Goal: Task Accomplishment & Management: Use online tool/utility

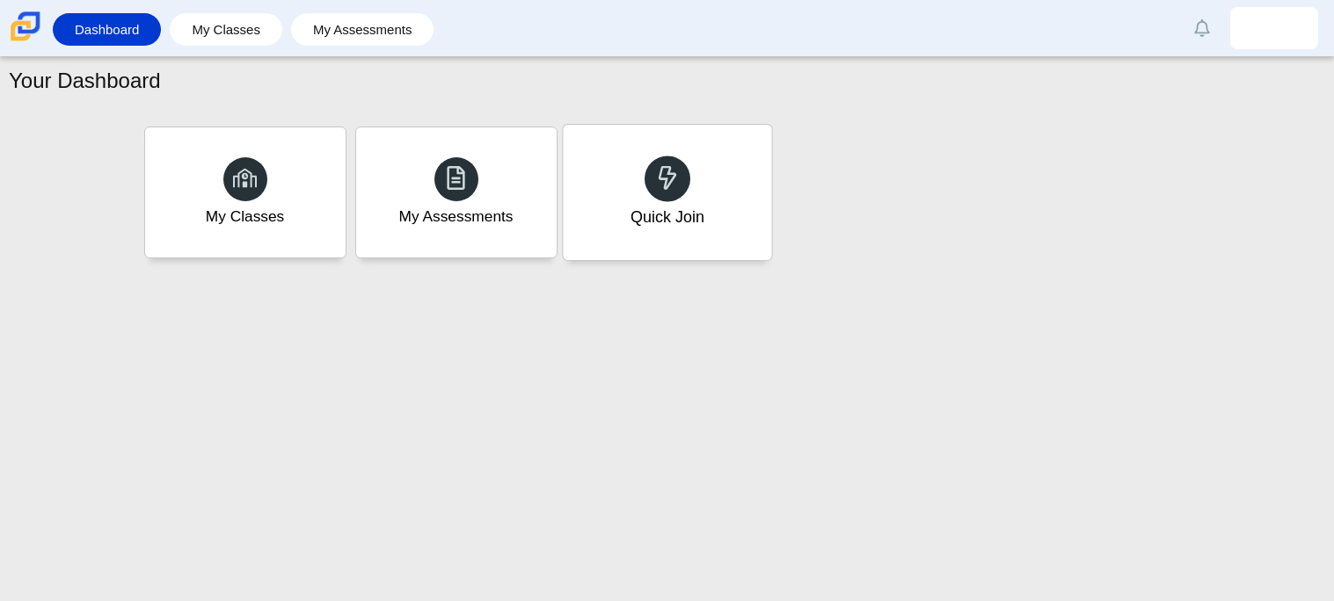
click at [753, 209] on div "Quick Join" at bounding box center [667, 192] width 208 height 135
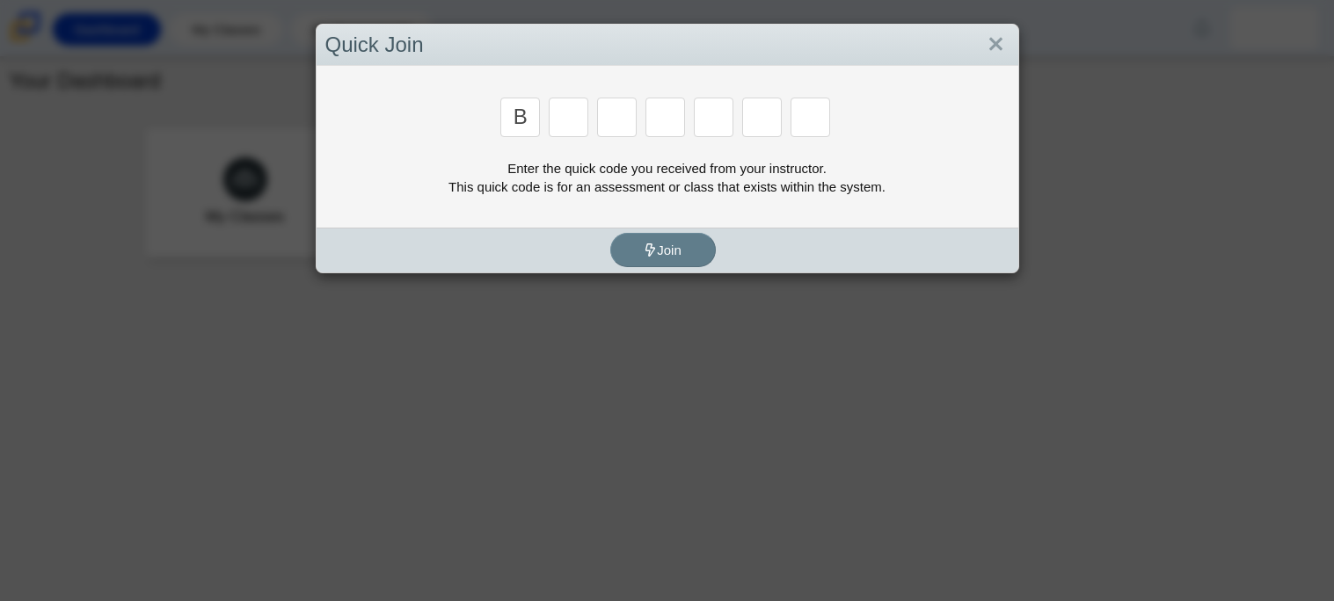
type input "b"
type input "w"
type input "8"
type input "w"
type input "z"
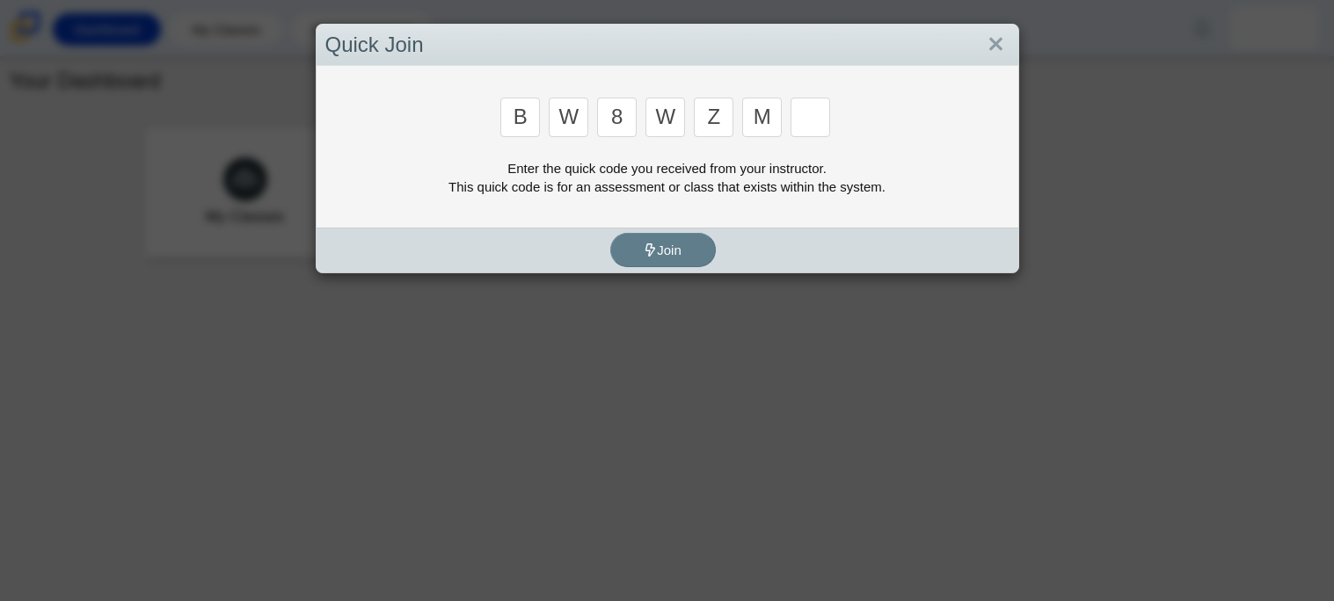
type input "m"
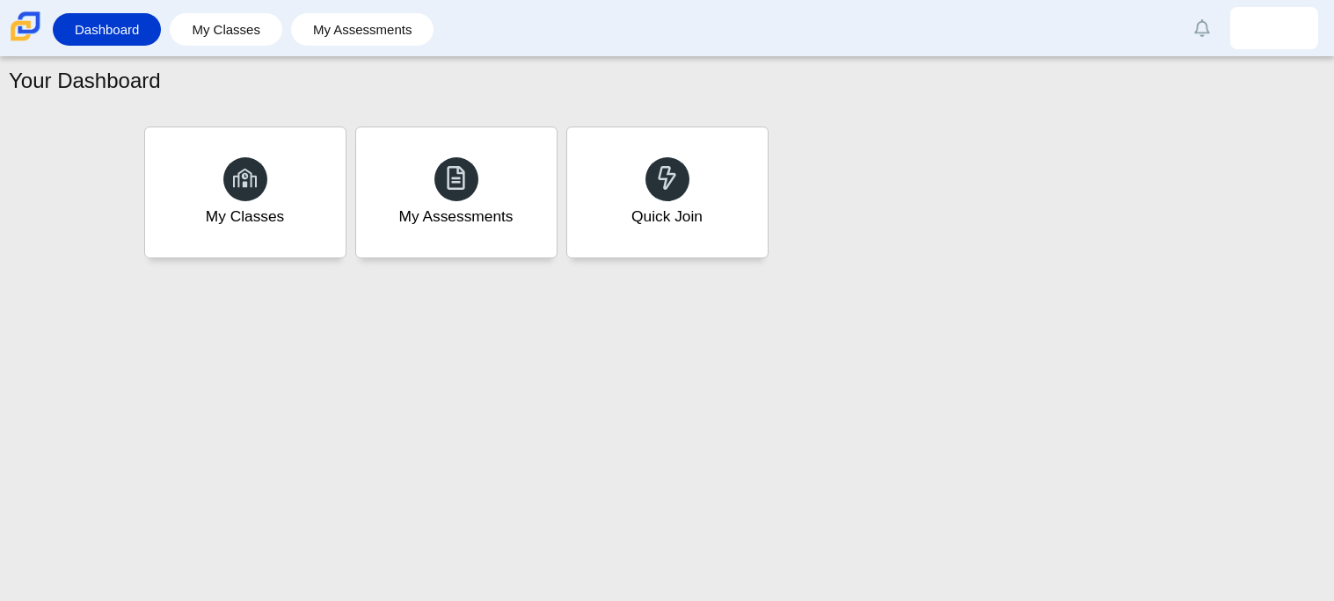
type input "v"
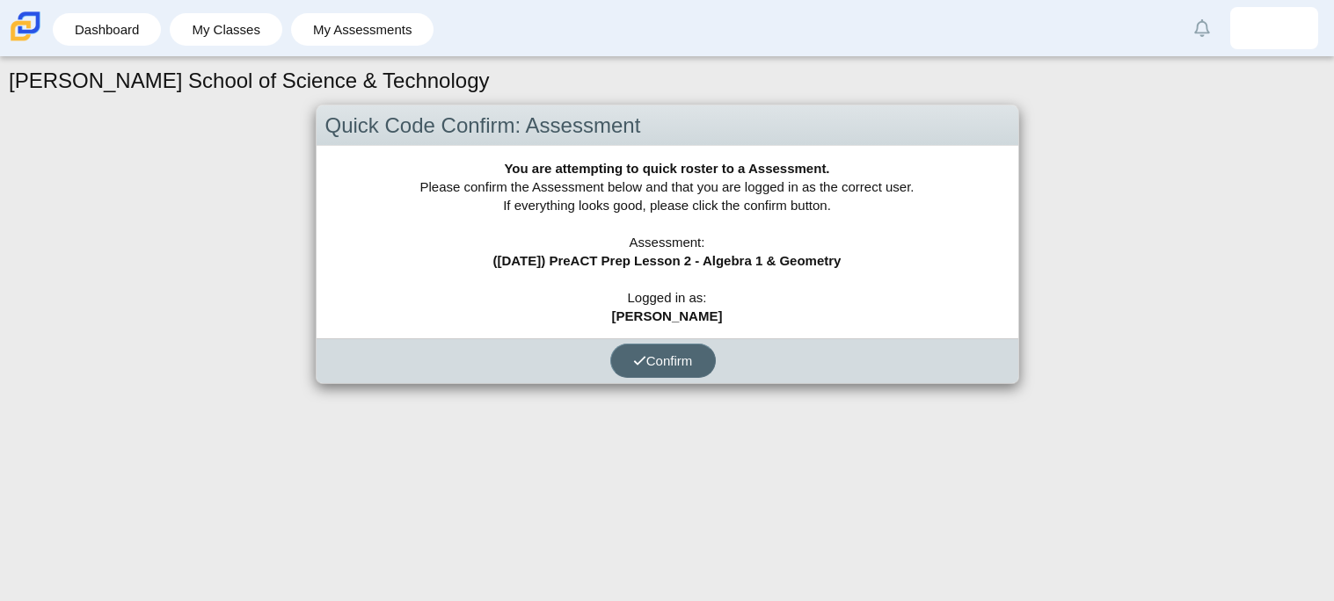
click at [692, 353] on span "Confirm" at bounding box center [663, 360] width 60 height 15
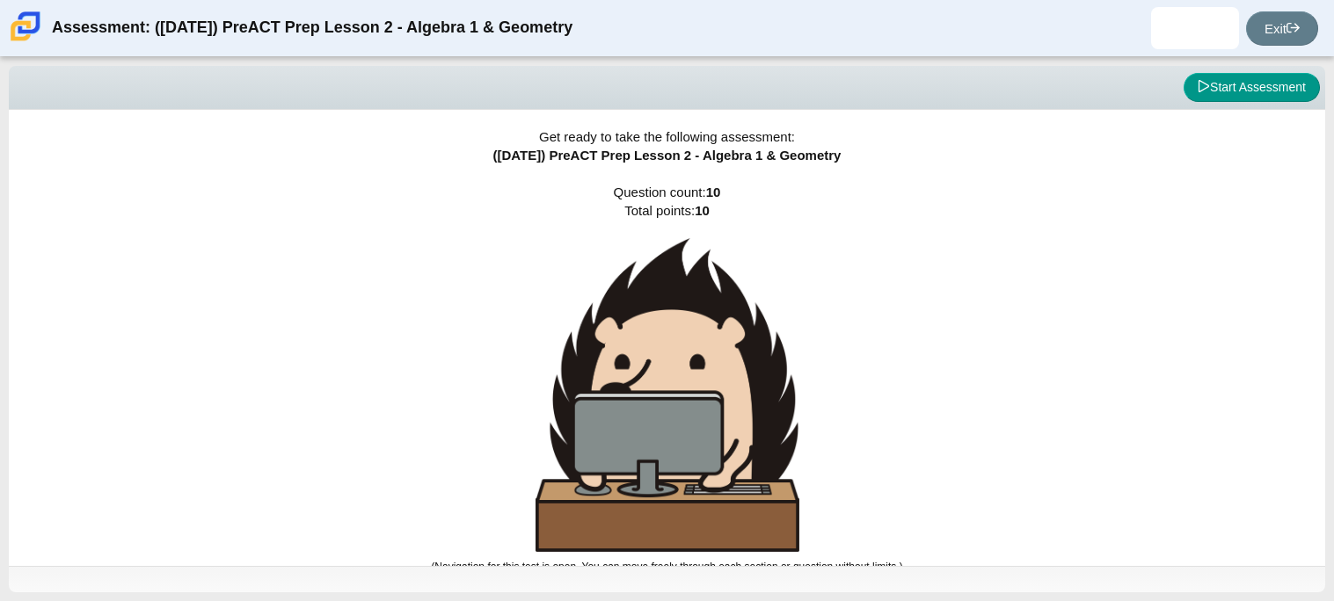
scroll to position [10, 0]
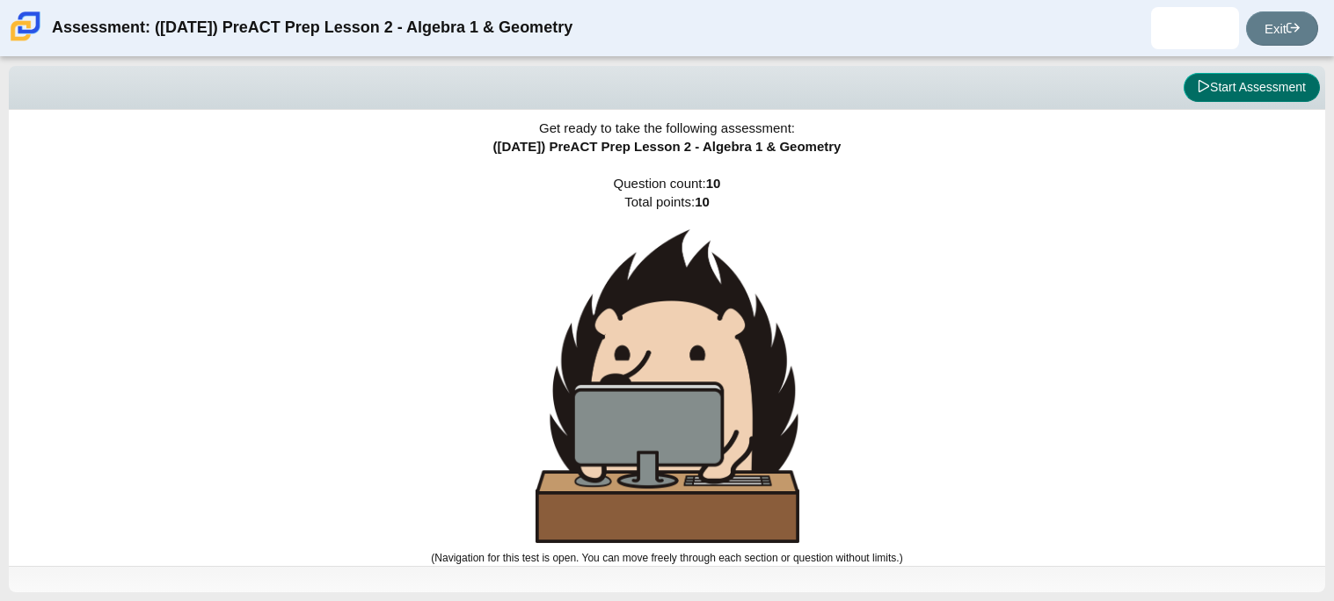
click at [1197, 88] on icon at bounding box center [1203, 86] width 12 height 12
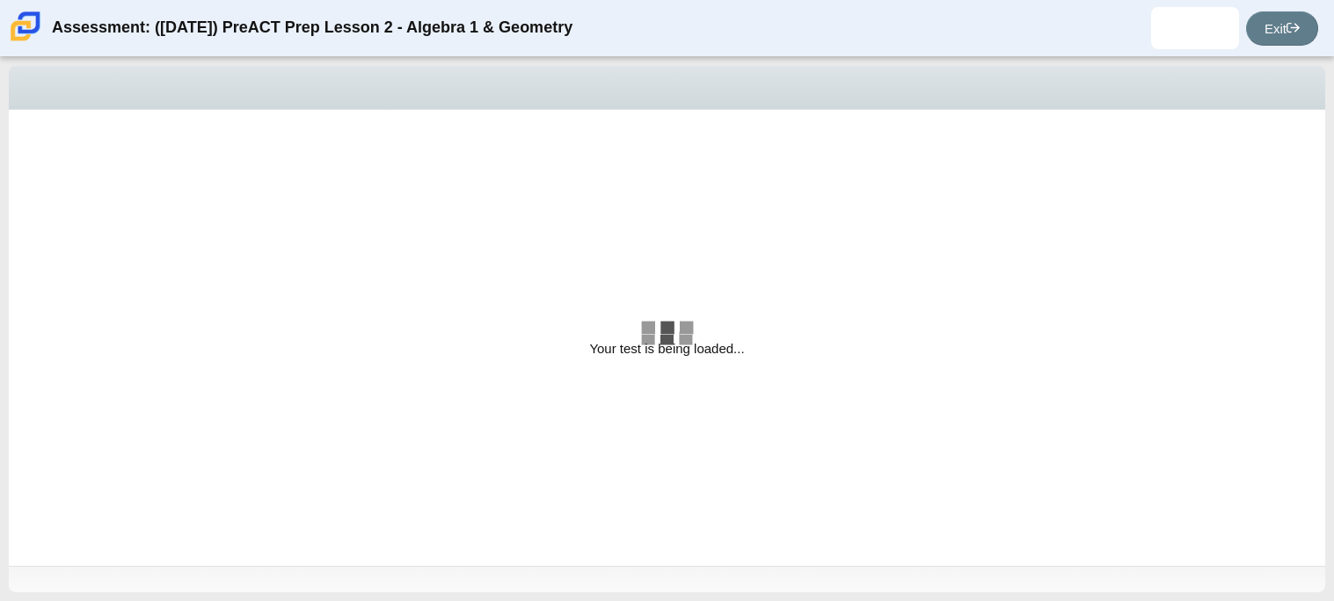
select select "bbf5d072-3e0b-44c4-9a12-6e7c9033f65b"
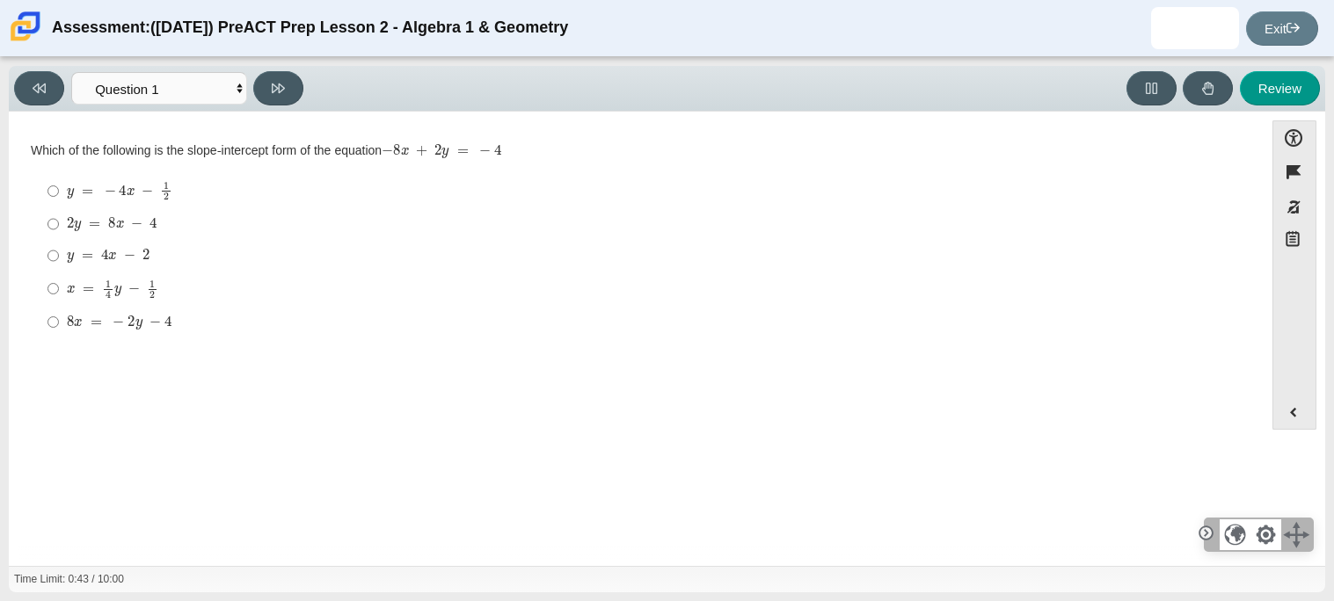
click at [162, 256] on div "y = 4 x − 2" at bounding box center [650, 256] width 1166 height 18
click at [59, 256] on input "y = 4 x − 2 y = 4 x − 2" at bounding box center [52, 256] width 11 height 32
radio input "true"
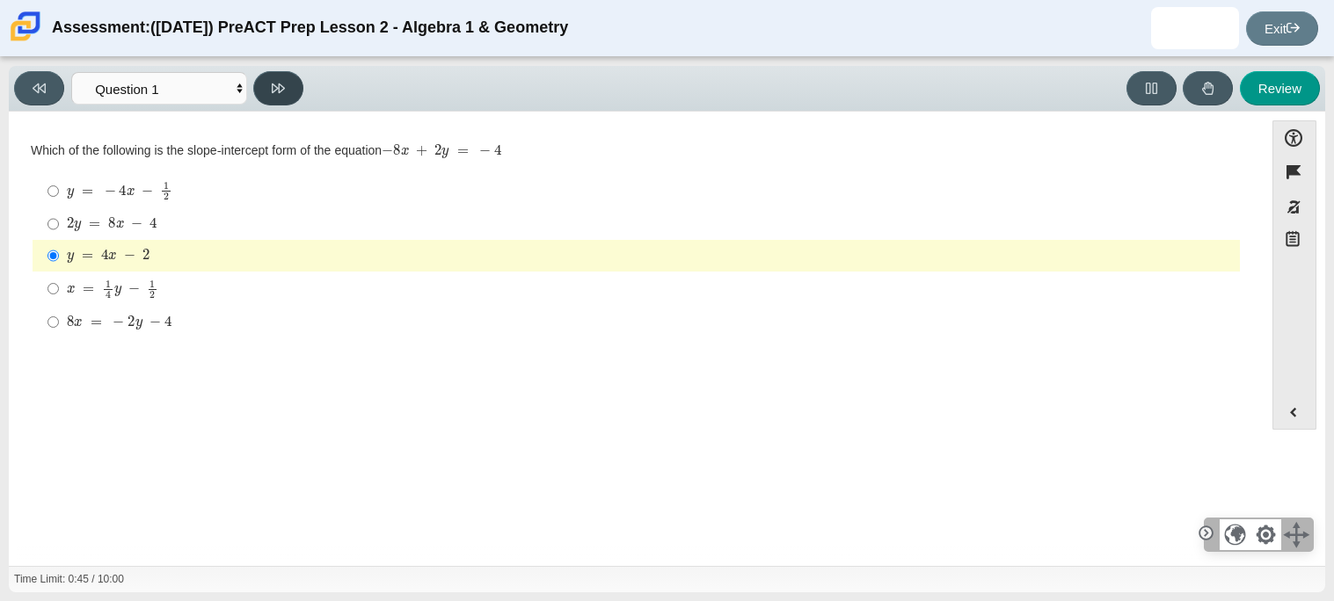
click at [261, 82] on button at bounding box center [278, 88] width 50 height 34
select select "ed62e223-81bd-4cbf-ab48-ab975844bd1f"
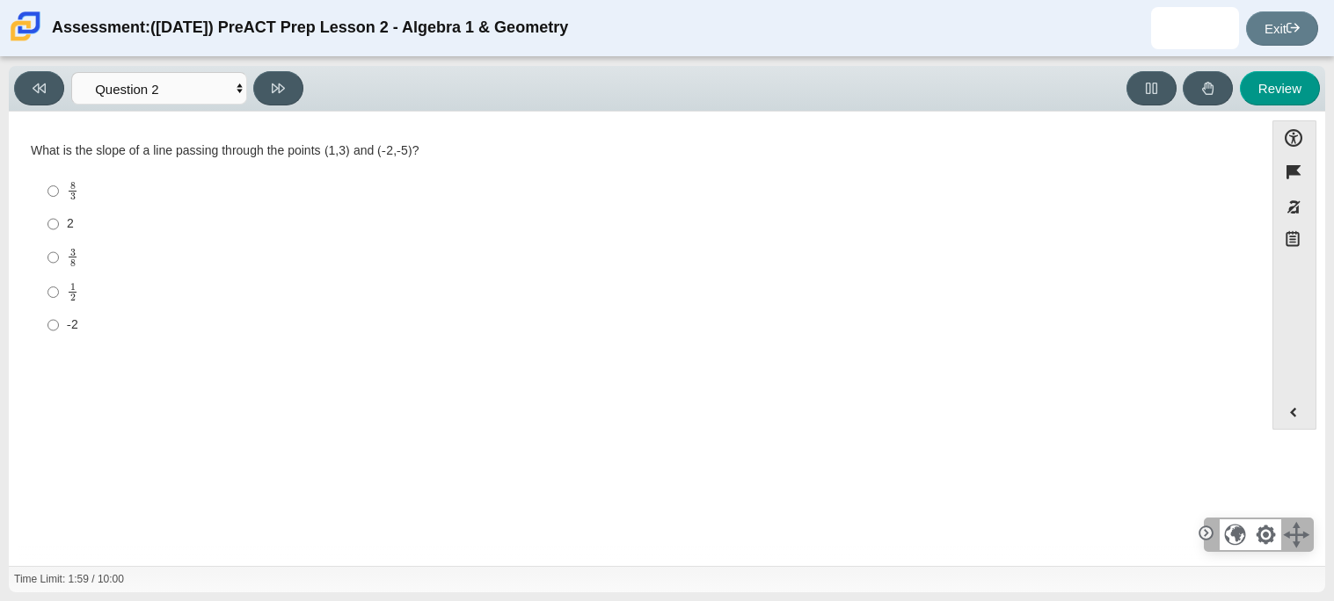
click at [88, 189] on div "8 3" at bounding box center [650, 191] width 1166 height 20
click at [59, 189] on input "8 3 8 thirds" at bounding box center [52, 191] width 11 height 34
radio input "true"
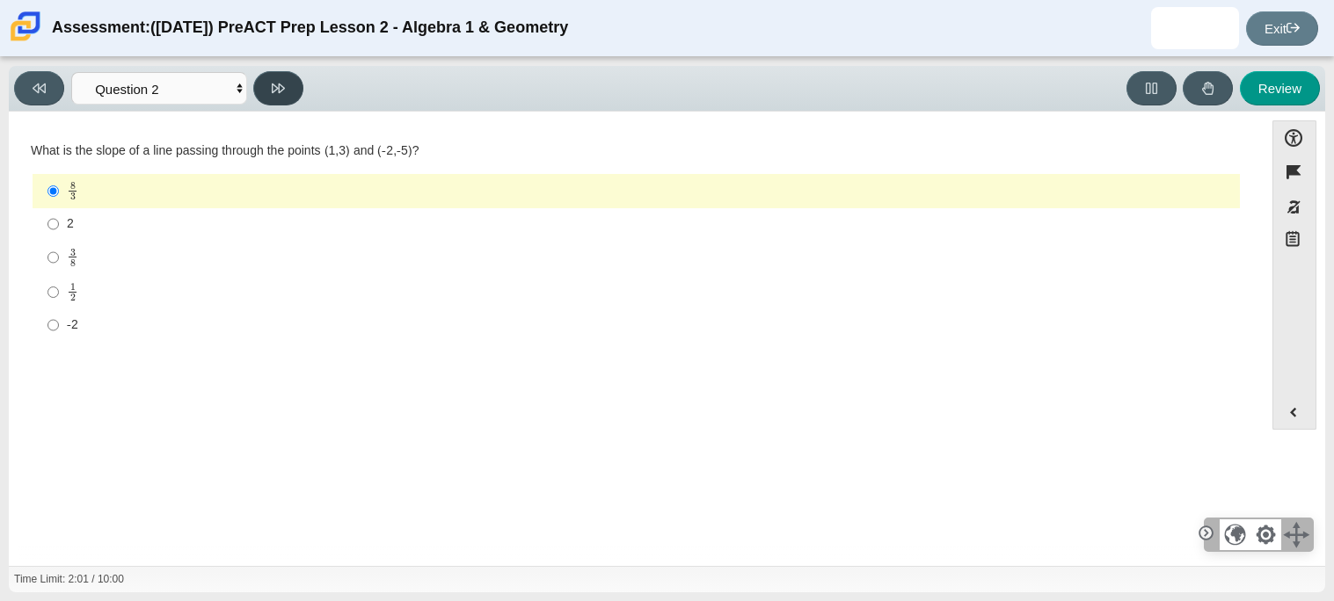
click at [278, 91] on icon at bounding box center [278, 88] width 13 height 13
select select "97f4f5fa-a52e-4fed-af51-565bfcdf47cb"
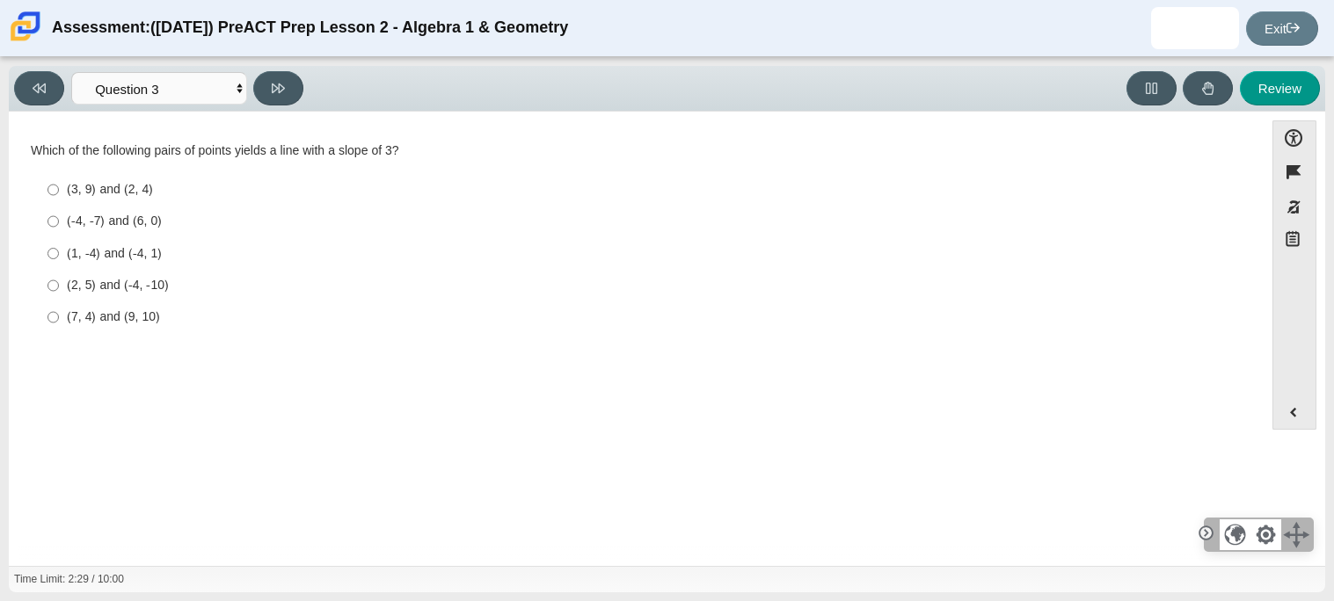
click at [137, 316] on div "(7, 4) and (9, 10)" at bounding box center [650, 318] width 1166 height 18
click at [59, 316] on input "(7, 4) and (9, 10) (7, 4) and (9, 10)" at bounding box center [52, 318] width 11 height 32
radio input "true"
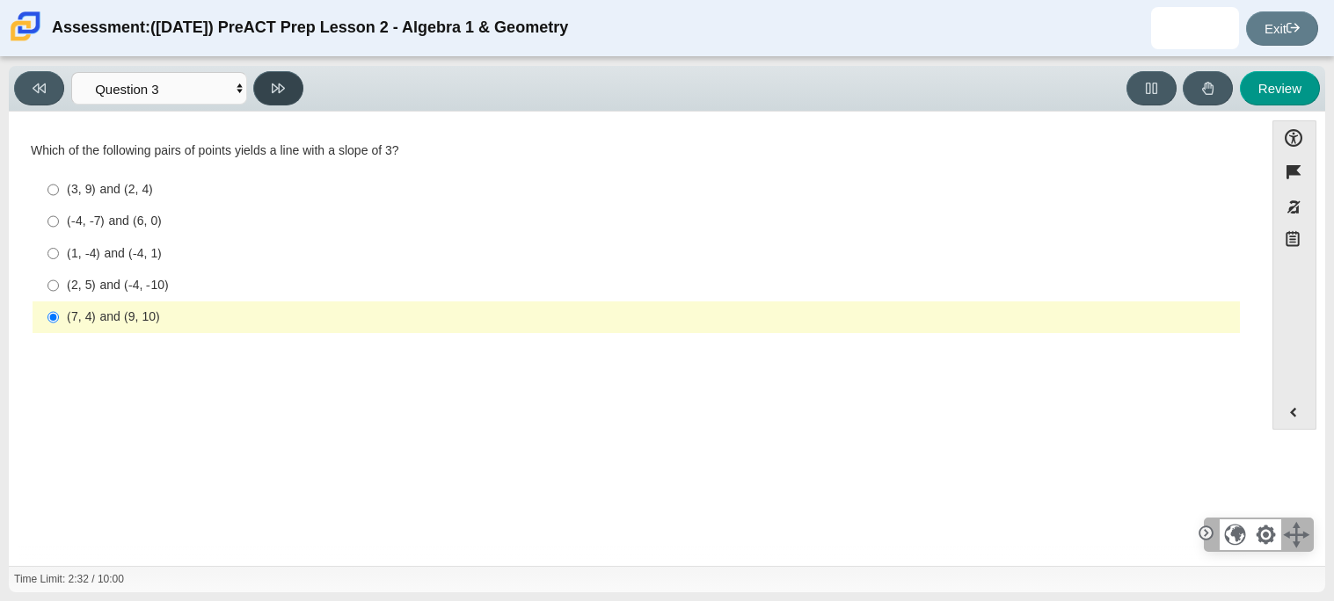
click at [296, 91] on button at bounding box center [278, 88] width 50 height 34
select select "89427bb7-e313-4f00-988f-8b8255897029"
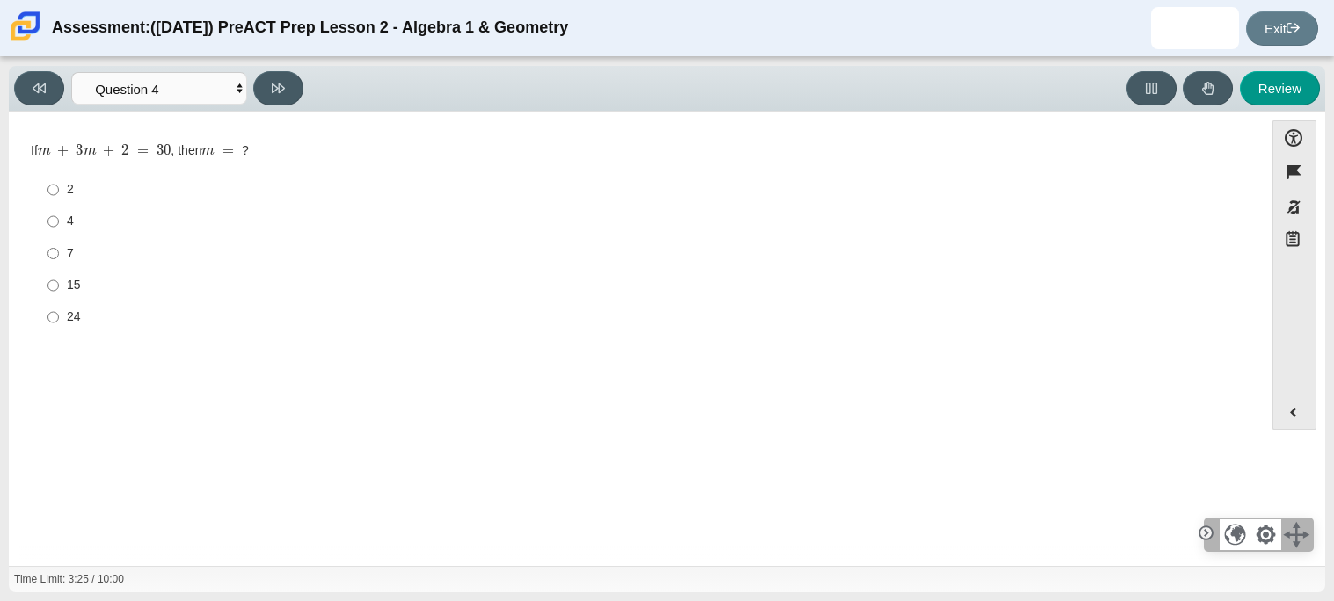
click at [74, 241] on label "7 7" at bounding box center [637, 253] width 1204 height 32
click at [59, 241] on input "7 7" at bounding box center [52, 253] width 11 height 32
radio input "true"
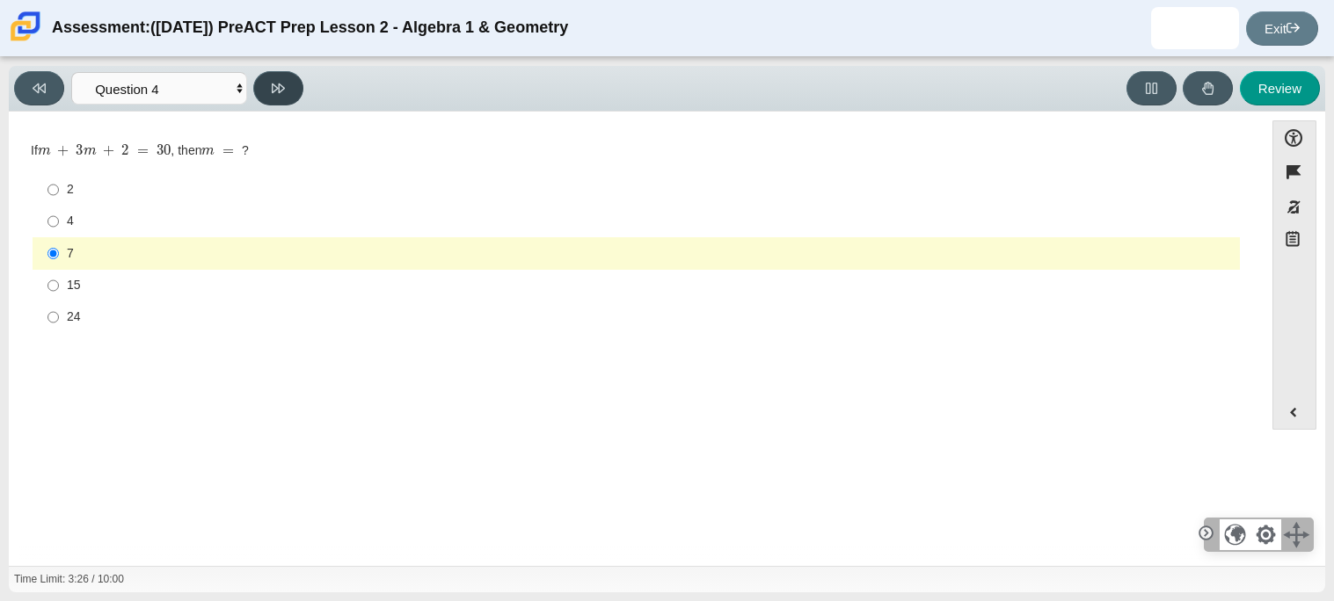
click at [275, 87] on icon at bounding box center [278, 88] width 13 height 13
select select "489dcffd-4e6a-49cf-a9d6-ad1d4a911a4e"
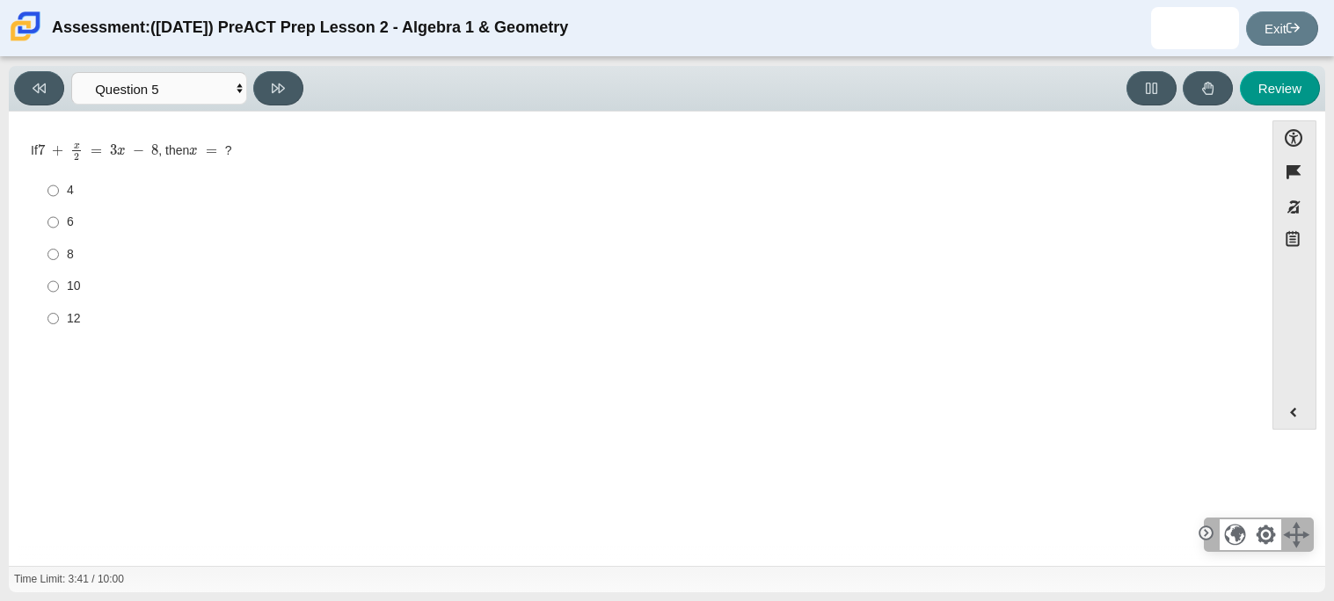
click at [100, 288] on div "10" at bounding box center [650, 287] width 1166 height 18
click at [59, 288] on input "10 10" at bounding box center [52, 287] width 11 height 32
radio input "true"
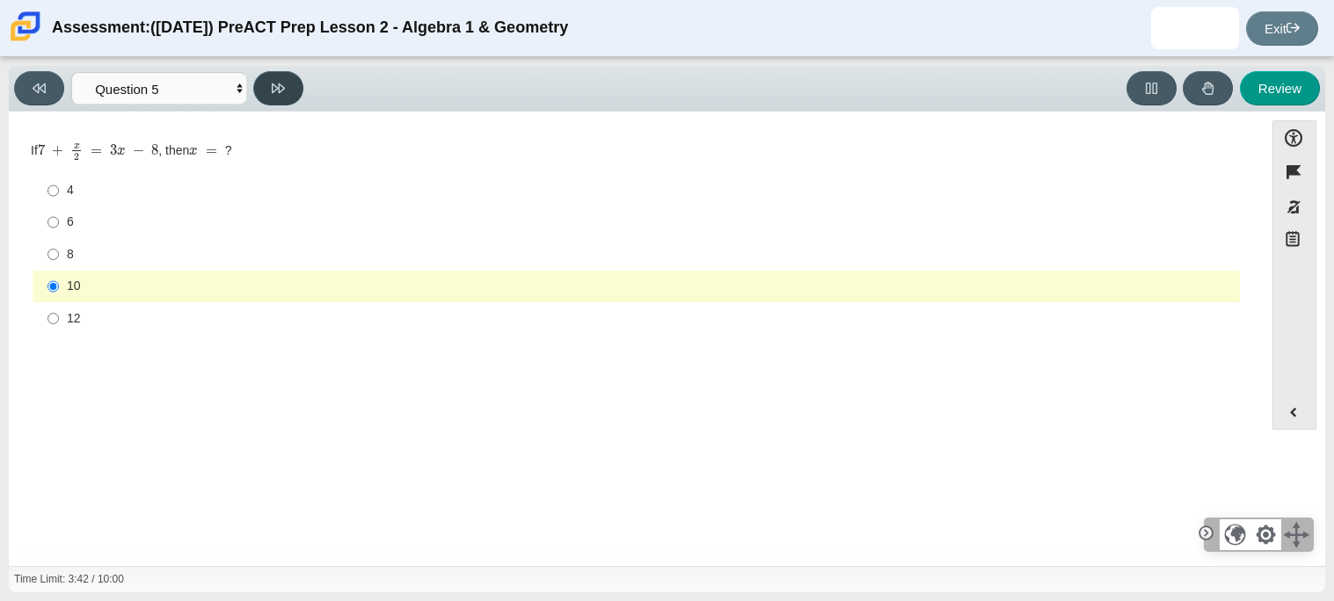
click at [287, 92] on button at bounding box center [278, 88] width 50 height 34
select select "210571de-36a6-4d8e-a361-ceff8ef801dc"
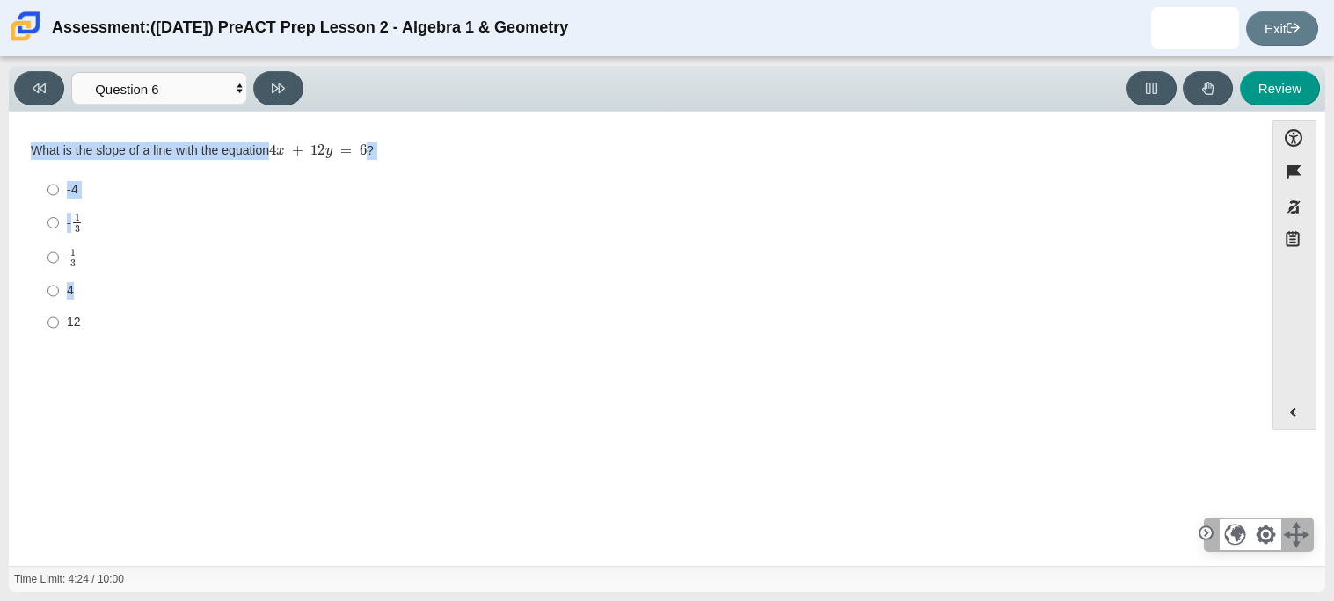
drag, startPoint x: 33, startPoint y: 145, endPoint x: 457, endPoint y: 280, distance: 445.6
click at [457, 280] on div "What is the slope of a line with the equation 4 x + 12 y = 6 ? Responses -4 -4 …" at bounding box center [636, 241] width 1210 height 198
click at [457, 280] on label "4 4" at bounding box center [637, 291] width 1204 height 32
click at [59, 280] on input "4 4" at bounding box center [52, 291] width 11 height 32
radio input "true"
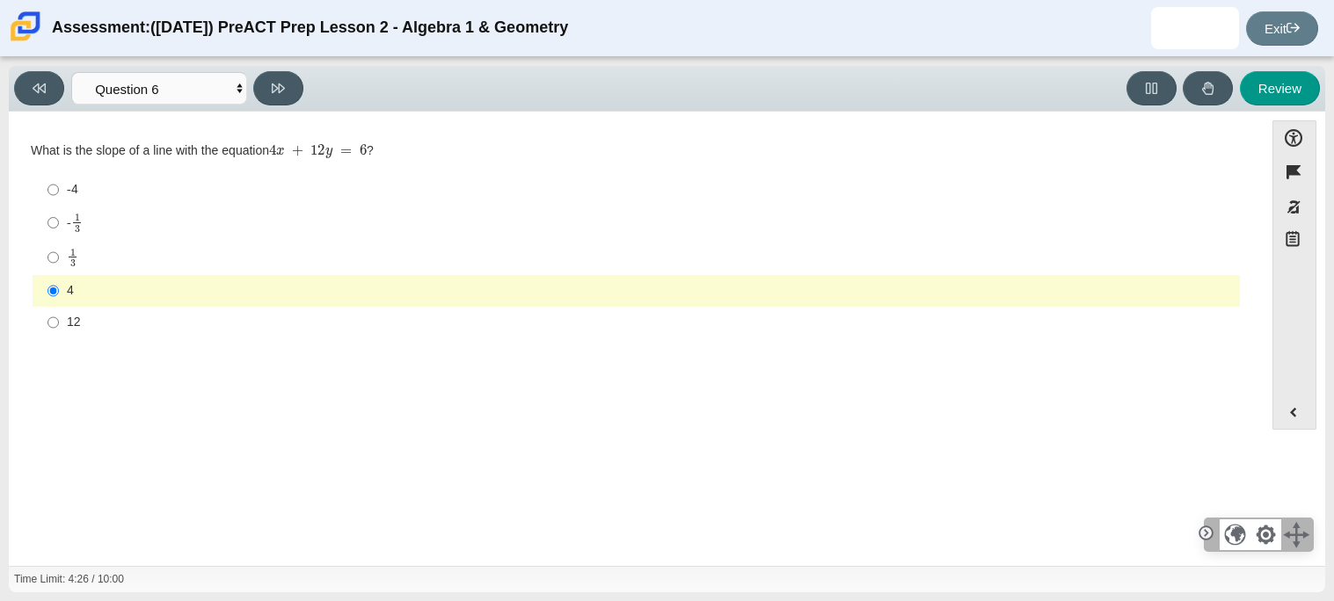
click at [156, 534] on div "Question What is the slope of a line with the equation 4 x + 12 y = 6 ? Respons…" at bounding box center [636, 342] width 1237 height 434
click at [286, 89] on button at bounding box center [278, 88] width 50 height 34
select select "ec95ace6-bebc-42b8-9428-40567494d4da"
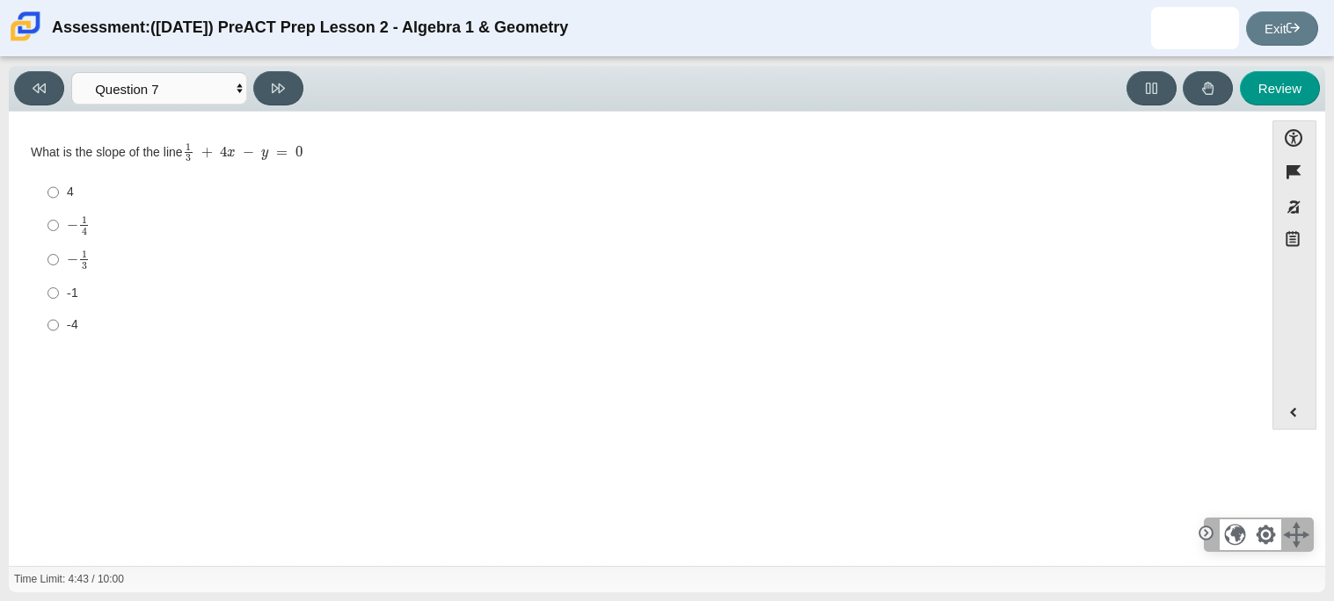
click at [78, 289] on div "-1" at bounding box center [650, 294] width 1166 height 18
click at [59, 289] on input "-1 -1" at bounding box center [52, 293] width 11 height 32
radio input "true"
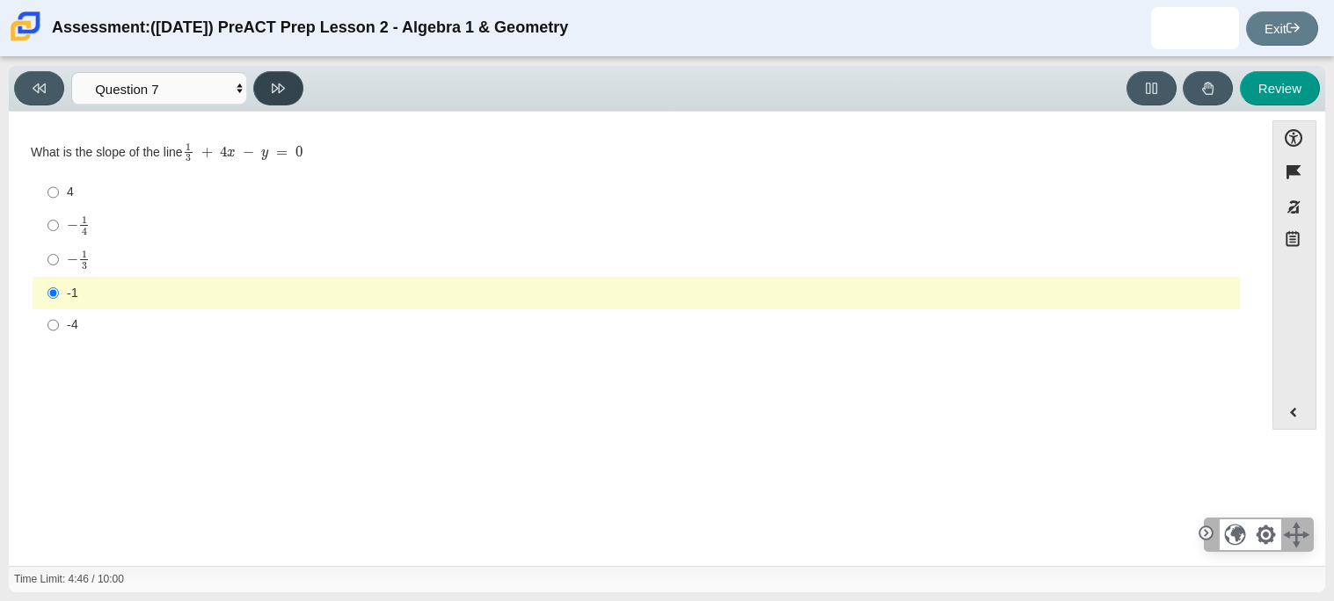
click at [278, 97] on button at bounding box center [278, 88] width 50 height 34
select select "ce81fe10-bf29-4b5e-8bd7-4f47f2fed4d8"
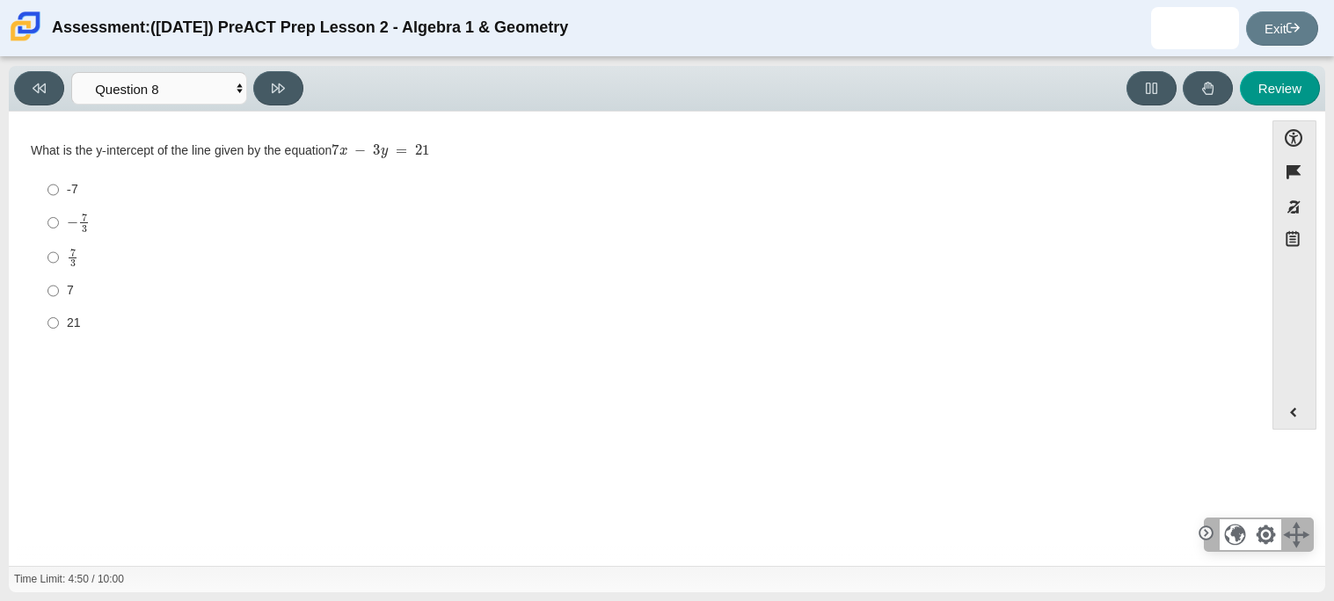
click at [71, 178] on label "-7 -7" at bounding box center [637, 190] width 1204 height 32
click at [59, 178] on input "-7 -7" at bounding box center [52, 190] width 11 height 32
radio input "true"
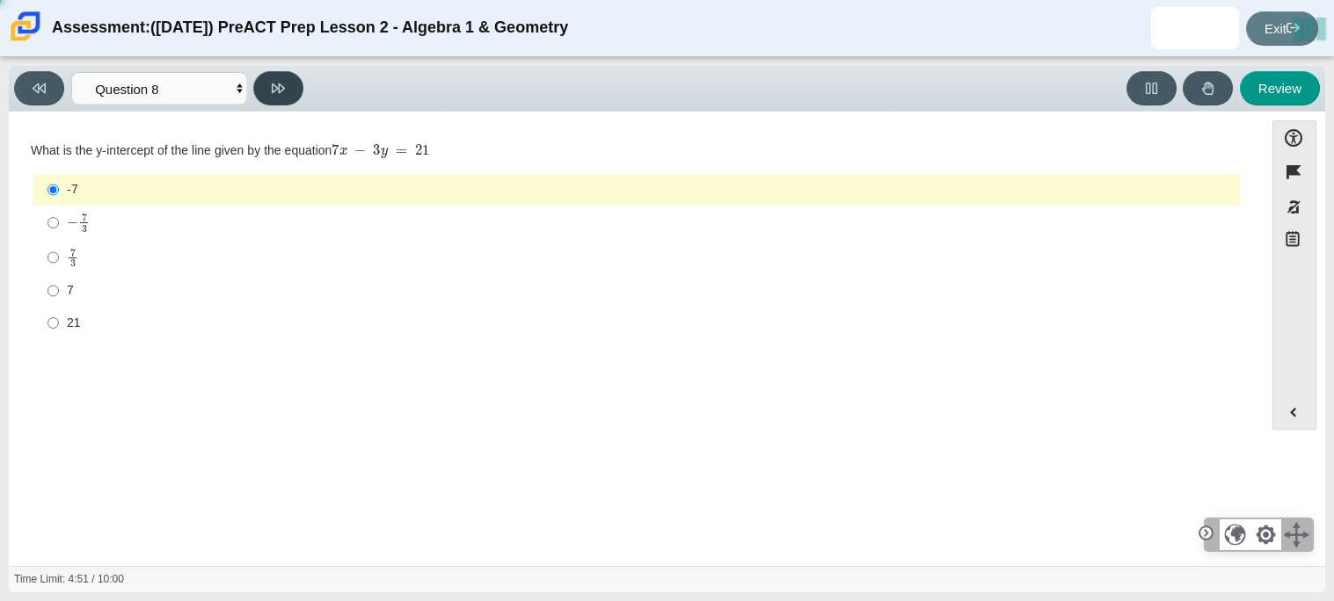
click at [278, 100] on button at bounding box center [278, 88] width 50 height 34
select select "14773eaf-2ca1-47ae-afe7-a624a56f34b3"
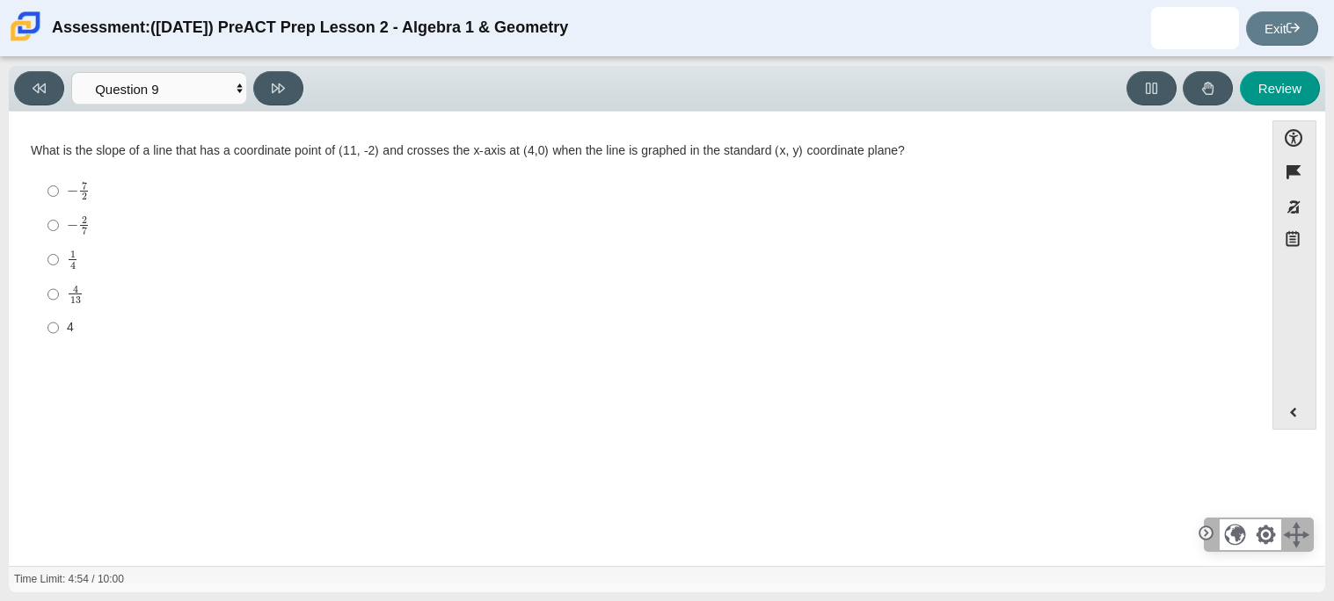
click at [72, 306] on mjx-container "4 13" at bounding box center [75, 292] width 17 height 33
click at [59, 306] on input "4 13 4 over 13" at bounding box center [52, 294] width 11 height 34
radio input "true"
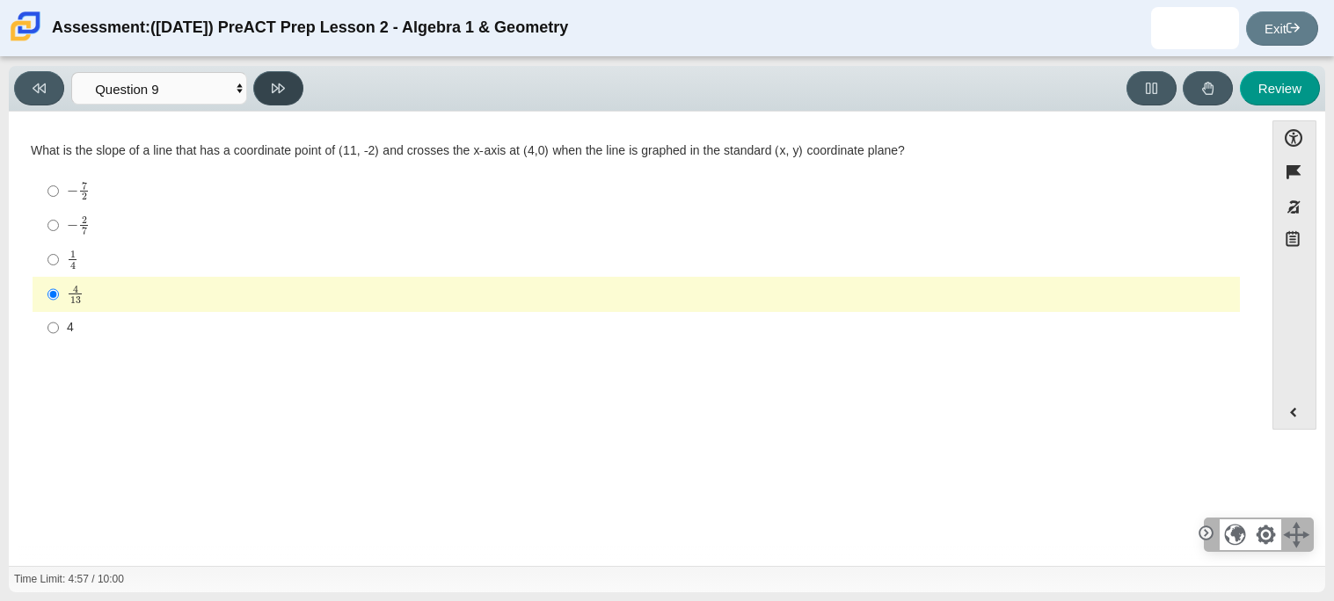
click at [259, 98] on button at bounding box center [278, 88] width 50 height 34
select select "96b71634-eacb-4f7e-8aef-411727d9bcba"
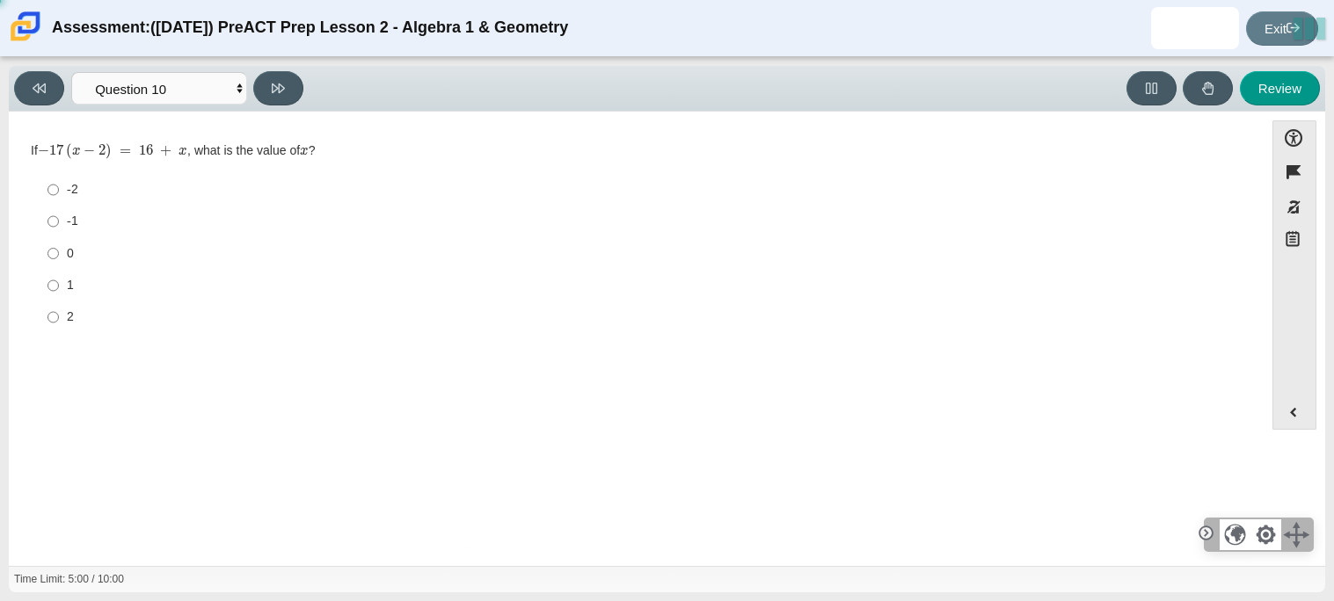
click at [87, 318] on div "2" at bounding box center [650, 318] width 1166 height 18
click at [59, 318] on input "2 2" at bounding box center [52, 318] width 11 height 32
radio input "true"
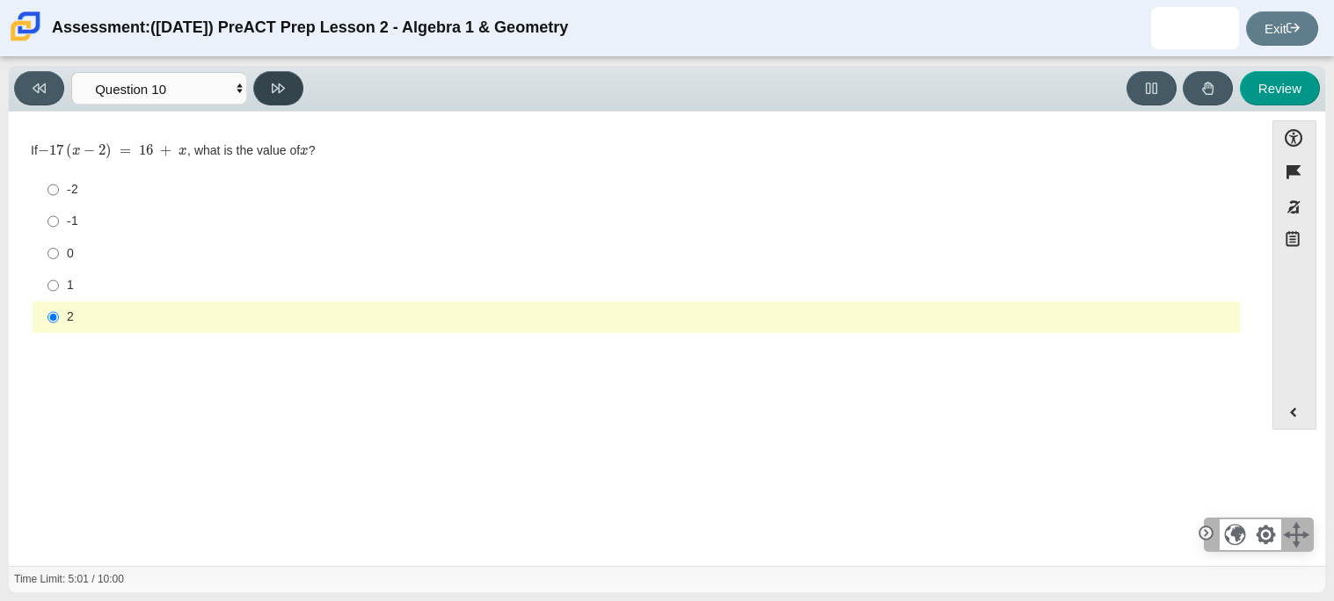
click at [271, 98] on button at bounding box center [278, 88] width 50 height 34
select select "review"
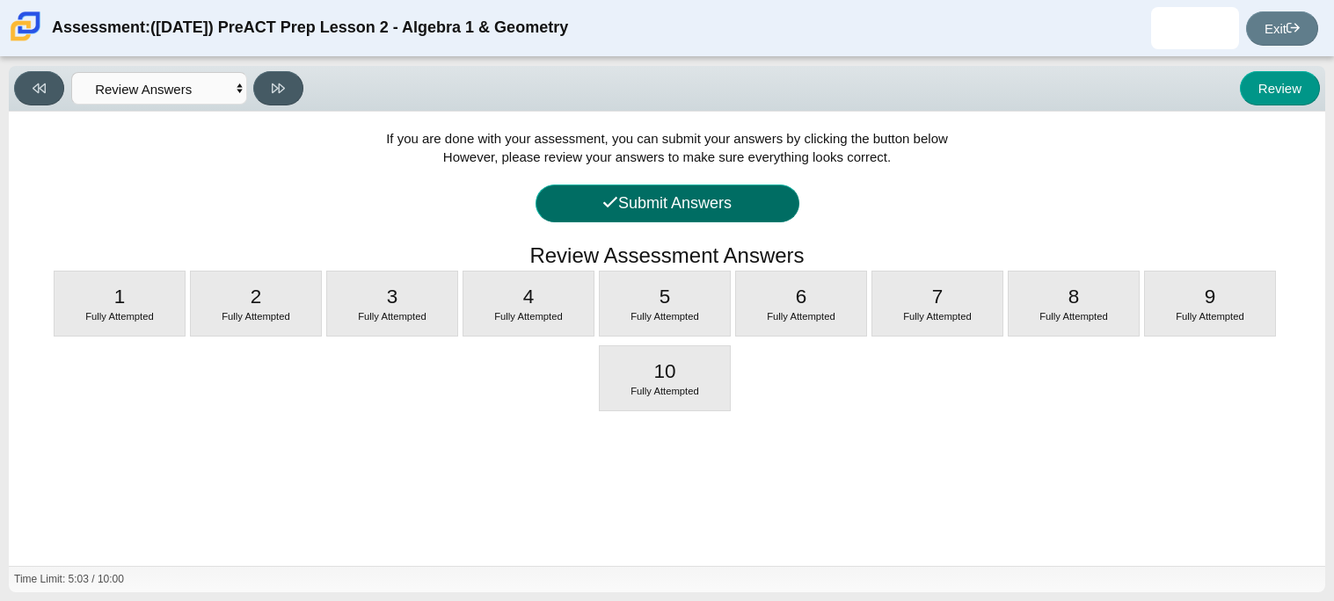
click at [573, 203] on button "Submit Answers" at bounding box center [667, 204] width 264 height 38
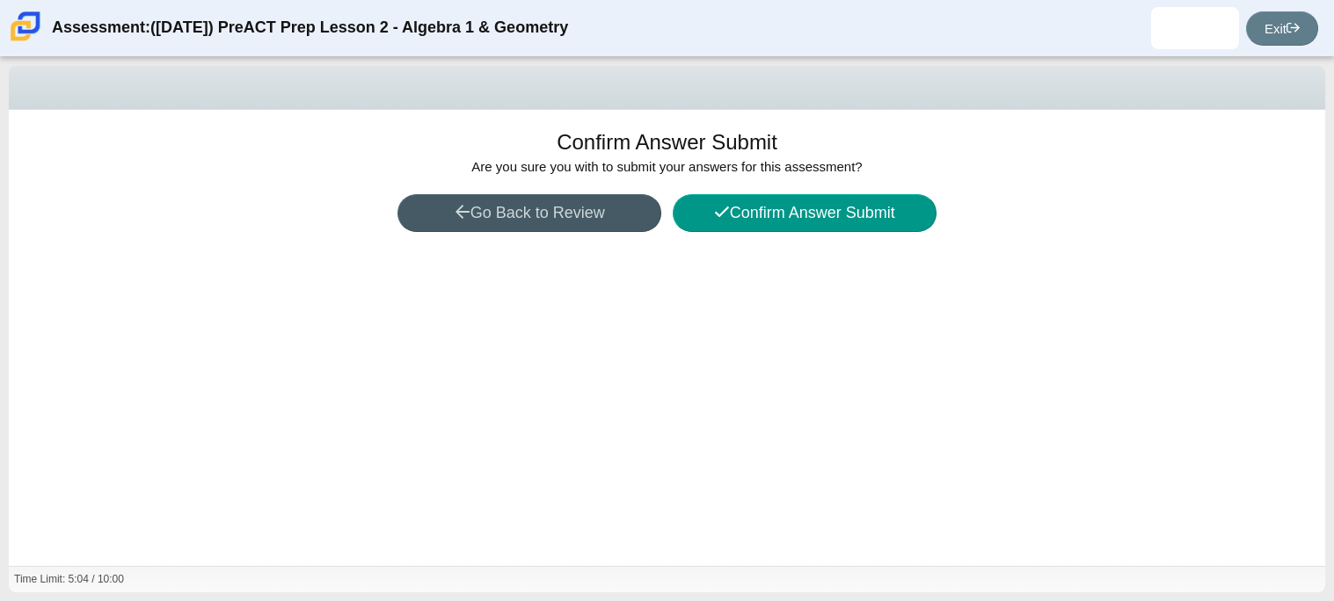
click at [819, 232] on div "Confirm Answer Submit Are you sure you with to submit your answers for this ass…" at bounding box center [667, 338] width 1316 height 456
click at [808, 221] on button "Confirm Answer Submit" at bounding box center [804, 213] width 264 height 38
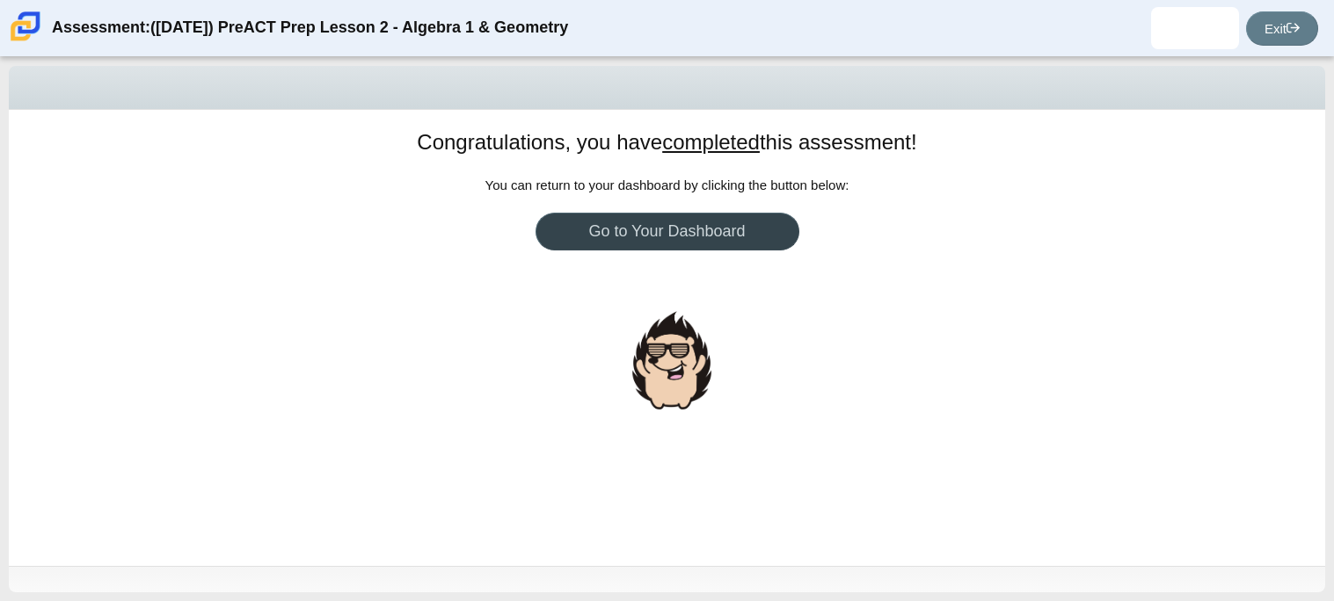
click at [746, 242] on link "Go to Your Dashboard" at bounding box center [667, 232] width 264 height 38
